Goal: Information Seeking & Learning: Learn about a topic

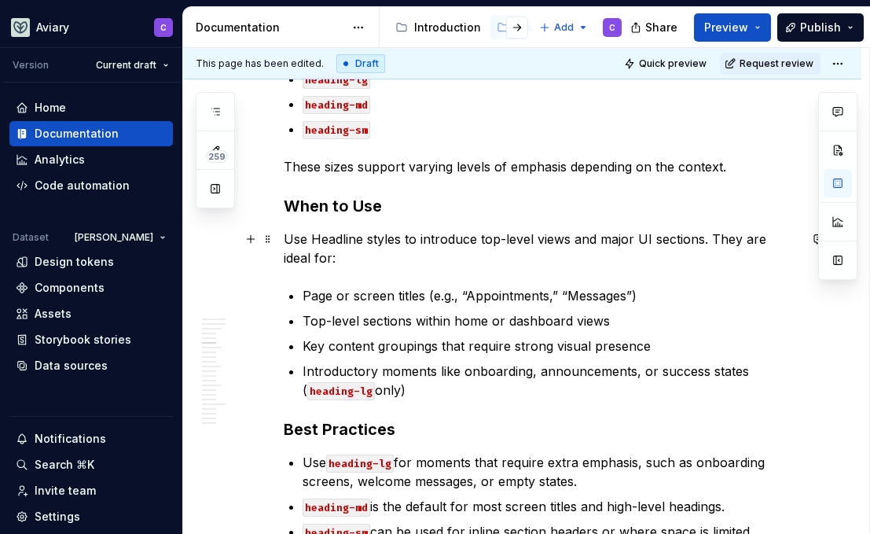
scroll to position [178, 0]
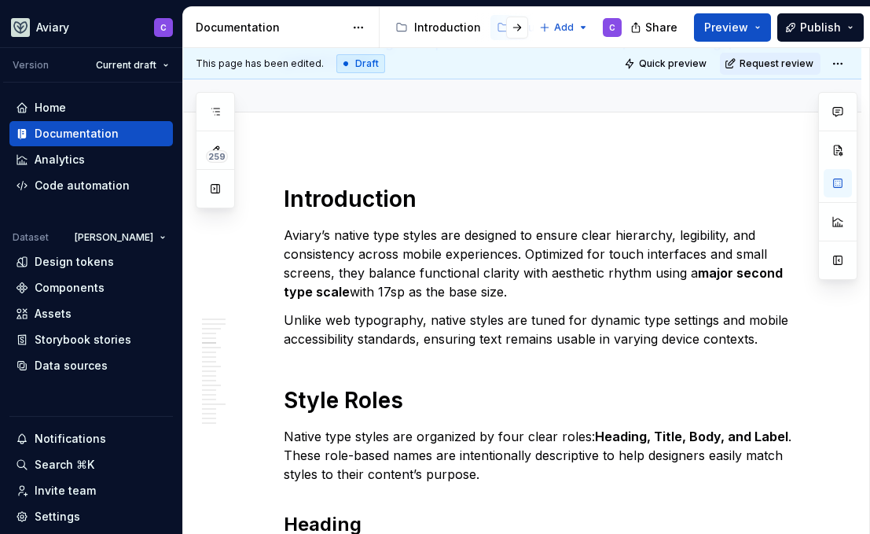
type textarea "*"
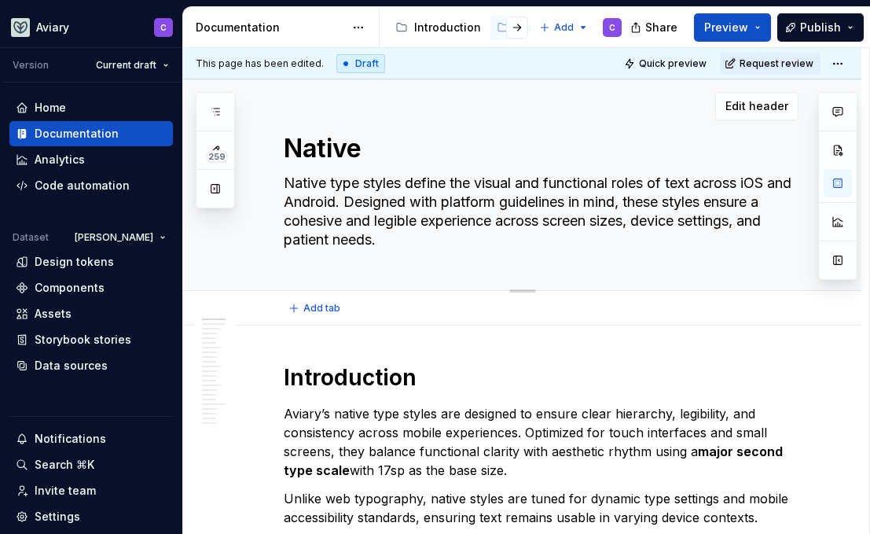
drag, startPoint x: 381, startPoint y: 243, endPoint x: 414, endPoint y: 270, distance: 43.6
click at [415, 270] on div "Native Native type styles define the visual and functional roles of text across…" at bounding box center [541, 184] width 515 height 211
type textarea "x"
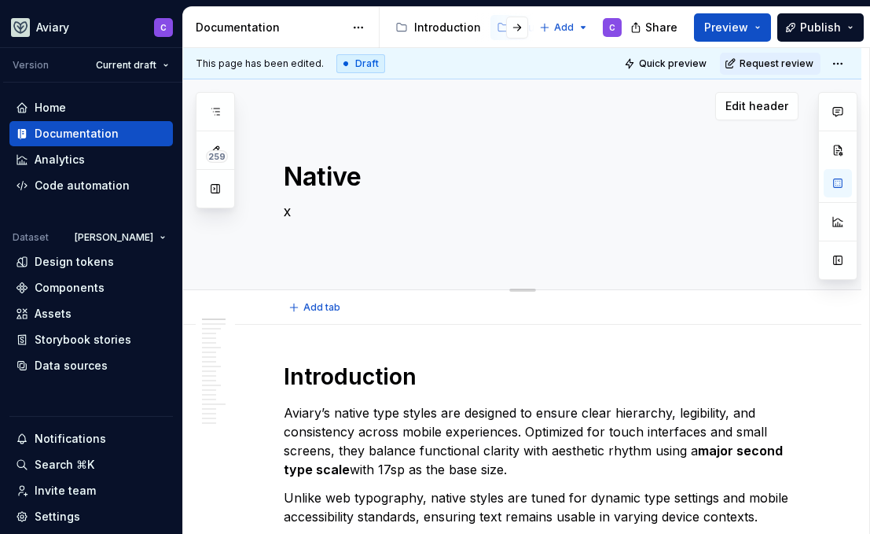
type textarea "*"
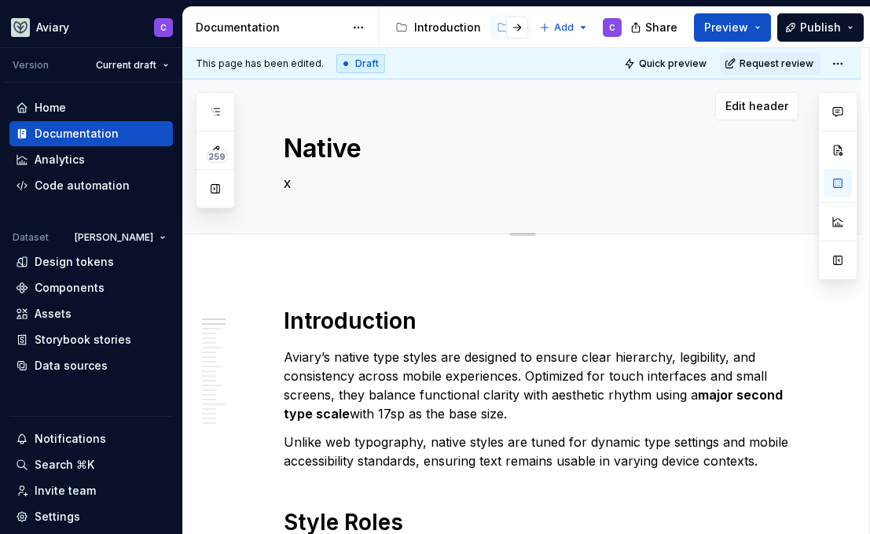
type textarea "Native type styles define the visual and functional roles of text across iOS an…"
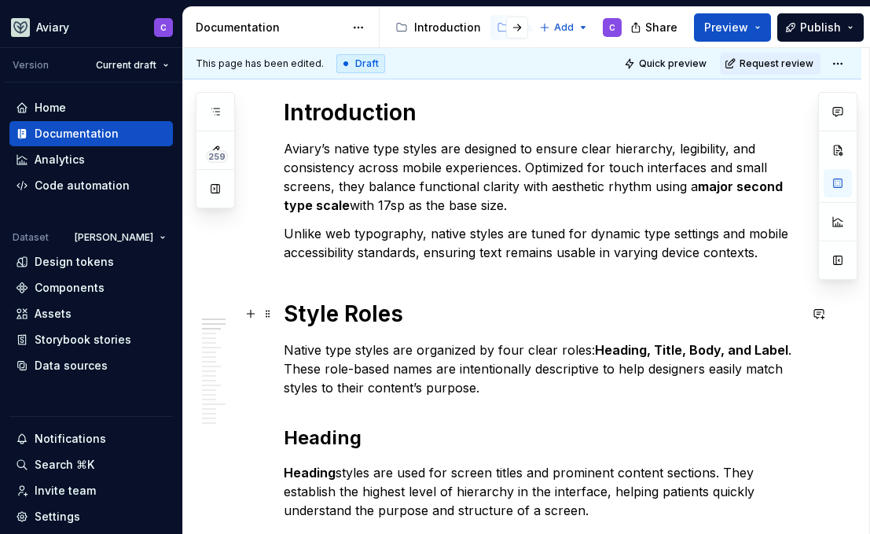
scroll to position [264, 0]
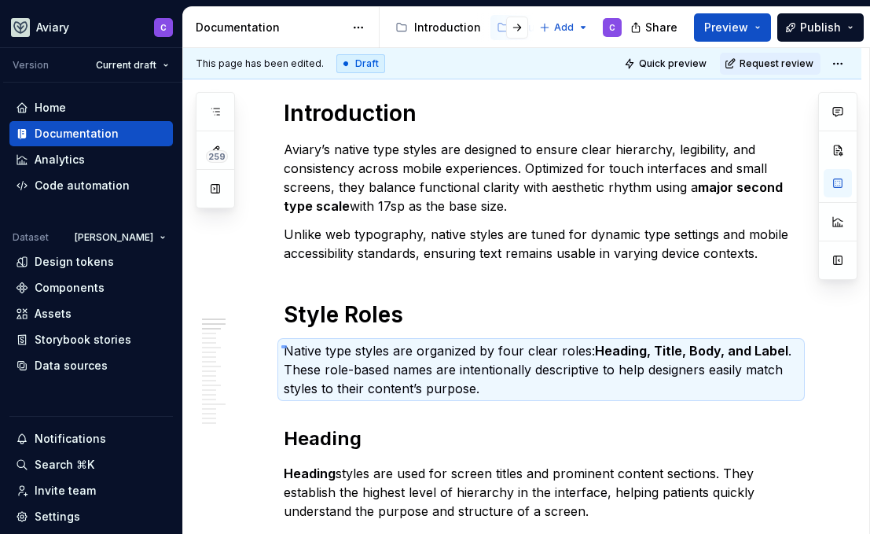
click at [284, 344] on div "This page has been edited. Draft Quick preview Request review Native Native typ…" at bounding box center [526, 291] width 686 height 487
click at [510, 391] on p "Native type styles are organized by four clear roles: Heading, Title, Body, and…" at bounding box center [541, 369] width 515 height 57
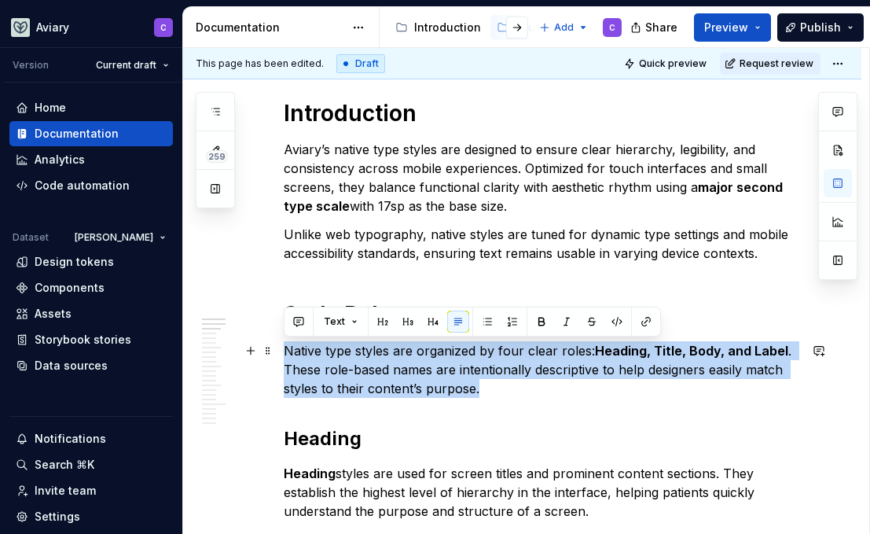
drag, startPoint x: 492, startPoint y: 387, endPoint x: 275, endPoint y: 348, distance: 220.4
copy p "Native type styles are organized by four clear roles: Heading, Title, Body, and…"
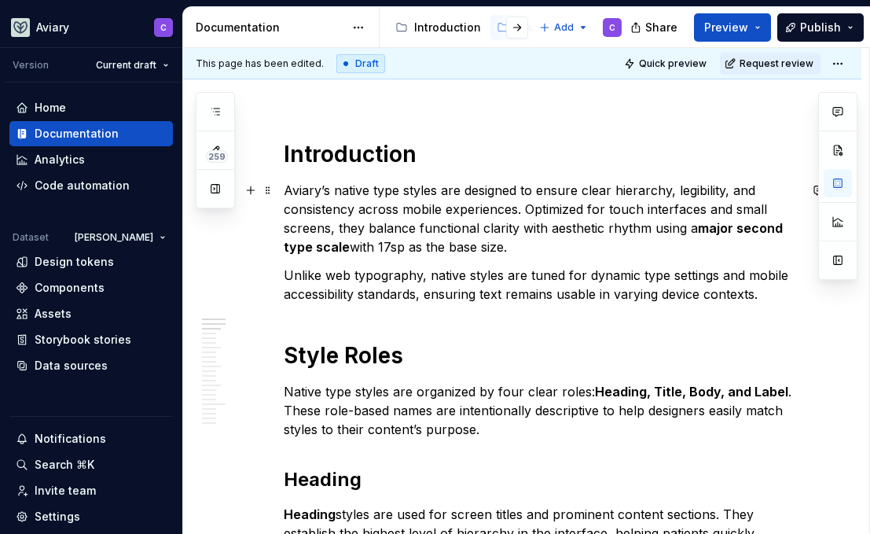
scroll to position [225, 0]
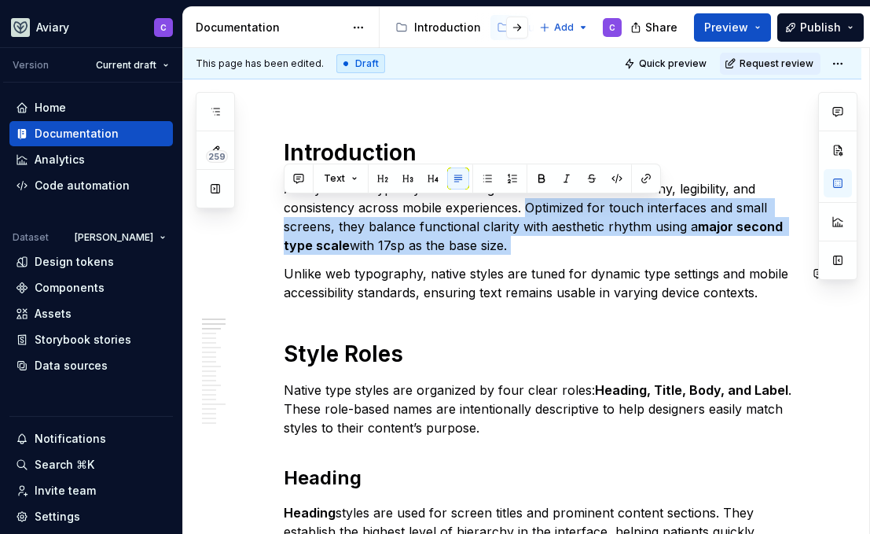
drag, startPoint x: 525, startPoint y: 206, endPoint x: 686, endPoint y: 256, distance: 168.6
copy p "Optimized for touch interfaces and small screens, they balance functional clari…"
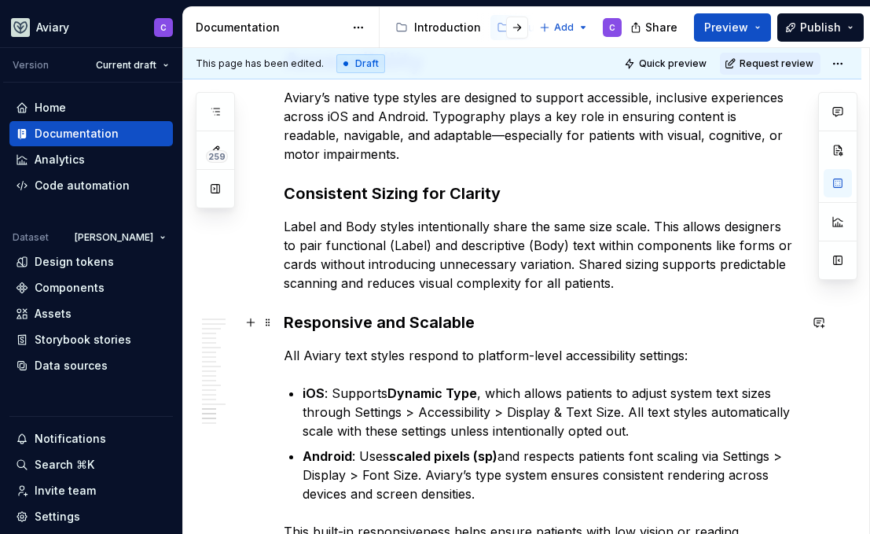
scroll to position [5272, 0]
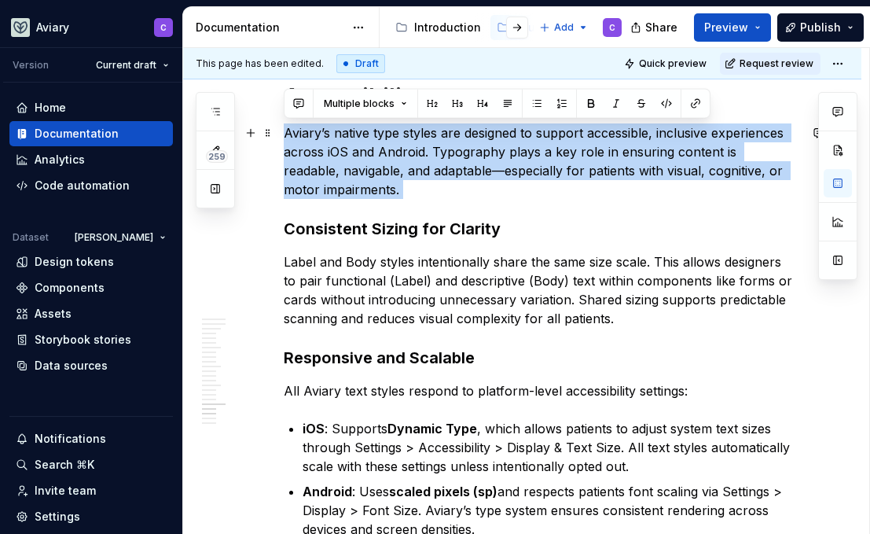
drag, startPoint x: 376, startPoint y: 199, endPoint x: 278, endPoint y: 132, distance: 118.8
copy p "Aviary’s native type styles are designed to support accessible, inclusive exper…"
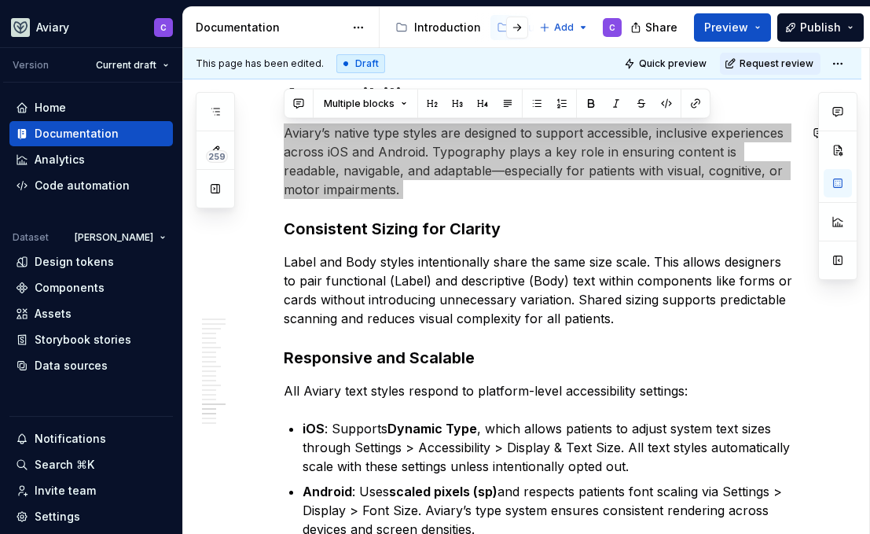
type textarea "*"
